Goal: Submit feedback/report problem

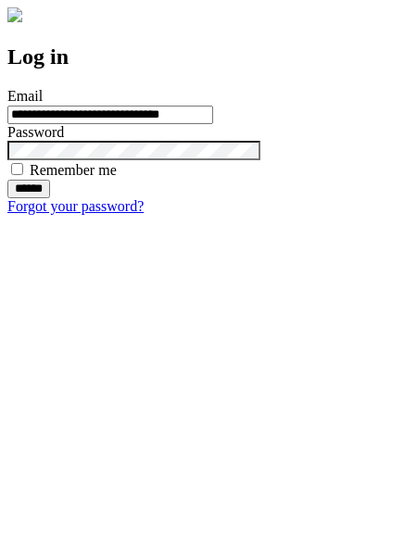
click at [50, 198] on input "******" at bounding box center [28, 189] width 43 height 19
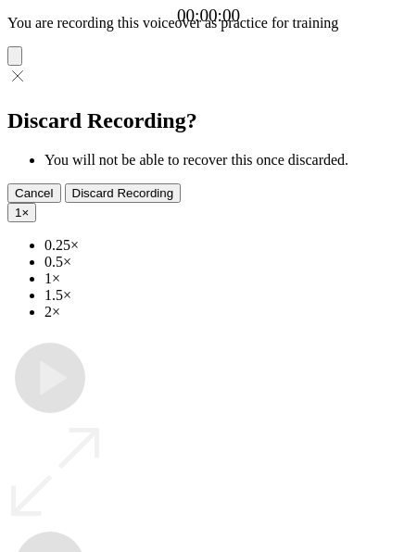
type input "**********"
